Goal: Task Accomplishment & Management: Use online tool/utility

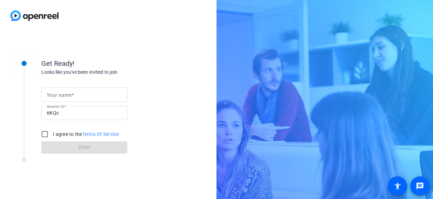
click at [69, 93] on mat-label "Your name" at bounding box center [59, 95] width 24 height 6
click at [69, 93] on input "Your name" at bounding box center [84, 95] width 75 height 8
click at [70, 95] on input "Your name" at bounding box center [84, 95] width 75 height 8
type input "[PERSON_NAME]"
click at [46, 135] on input "I agree to the Terms Of Service" at bounding box center [45, 135] width 14 height 14
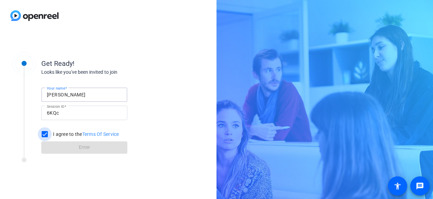
checkbox input "true"
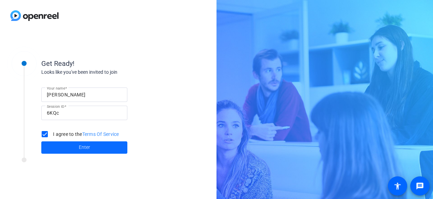
click at [80, 149] on span "Enter" at bounding box center [84, 147] width 11 height 7
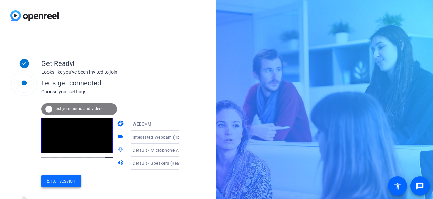
click at [63, 180] on span "Enter session" at bounding box center [61, 181] width 29 height 7
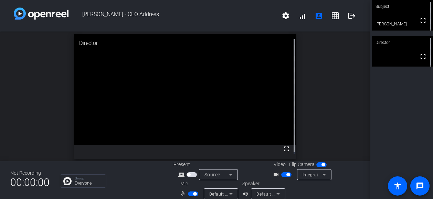
click at [286, 174] on span "button" at bounding box center [287, 174] width 3 height 3
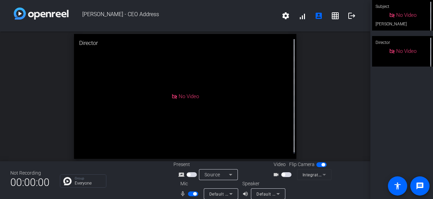
click at [281, 174] on span "button" at bounding box center [282, 174] width 3 height 3
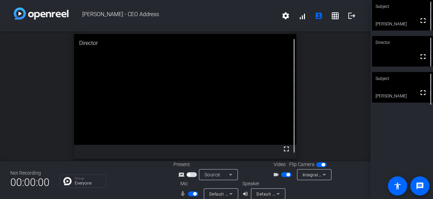
click at [405, 135] on div "Subject fullscreen [PERSON_NAME] Director fullscreen Subject fullscreen [PERSON…" at bounding box center [401, 99] width 63 height 199
click at [408, 83] on div "Subject" at bounding box center [402, 78] width 61 height 13
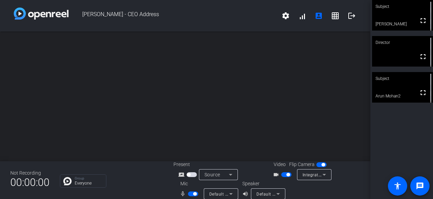
click at [404, 79] on div "Subject" at bounding box center [402, 78] width 61 height 13
